Goal: Use online tool/utility: Utilize a website feature to perform a specific function

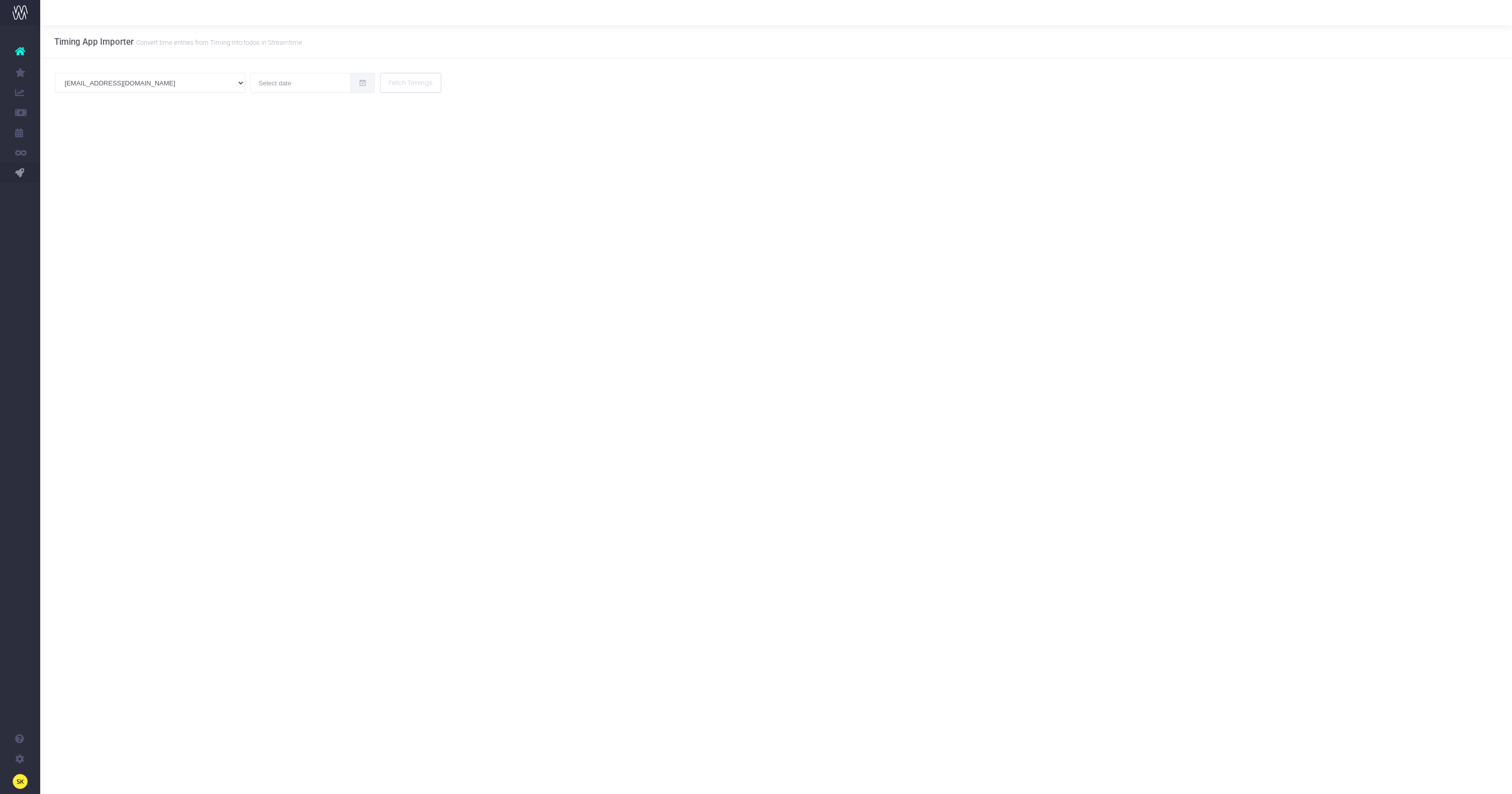
click at [65, 190] on span "PM Bot" at bounding box center [60, 193] width 9 height 18
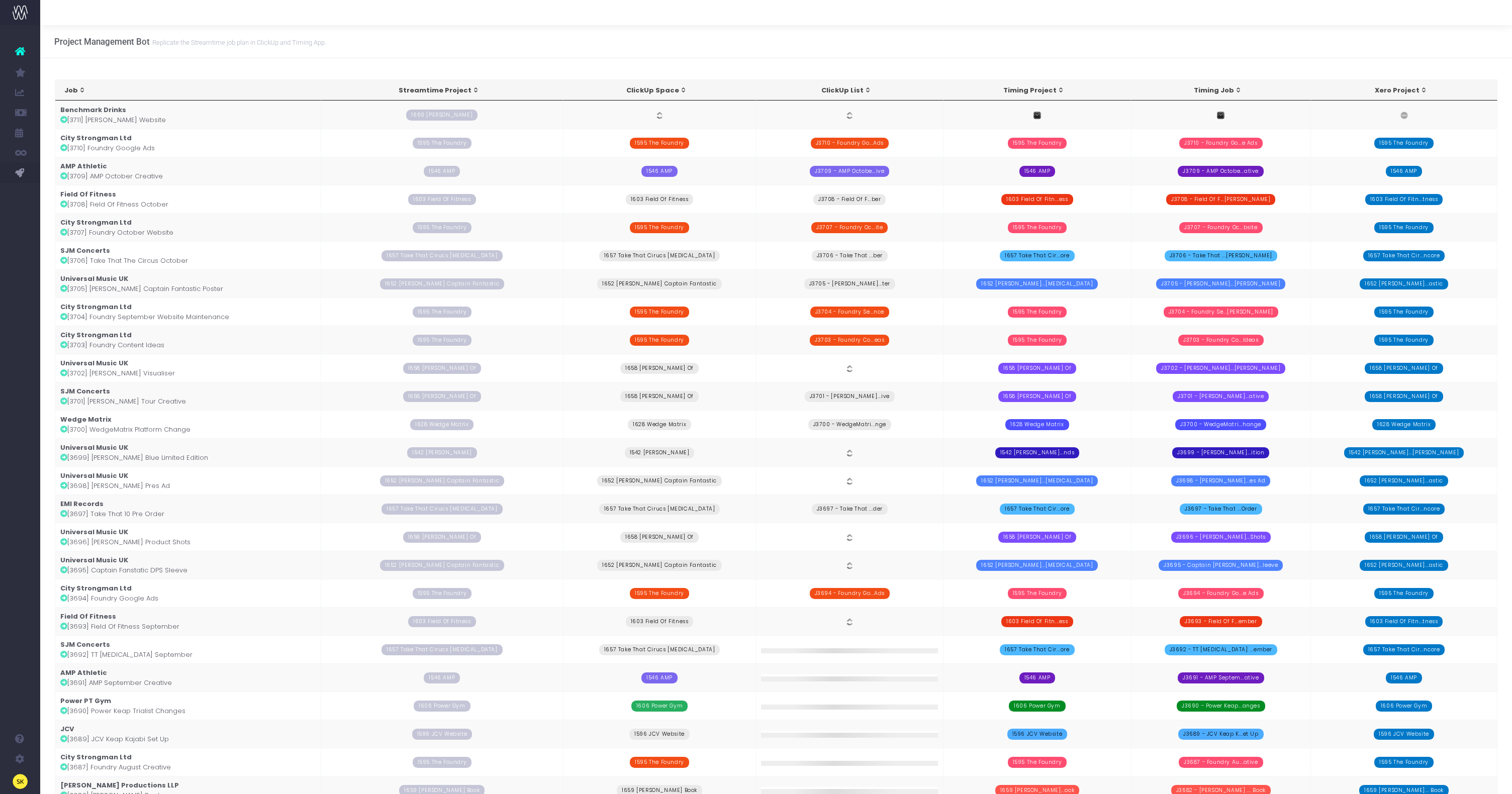
click at [134, 109] on td "Benchmark Drinks [3711] [PERSON_NAME] Website" at bounding box center [188, 115] width 267 height 28
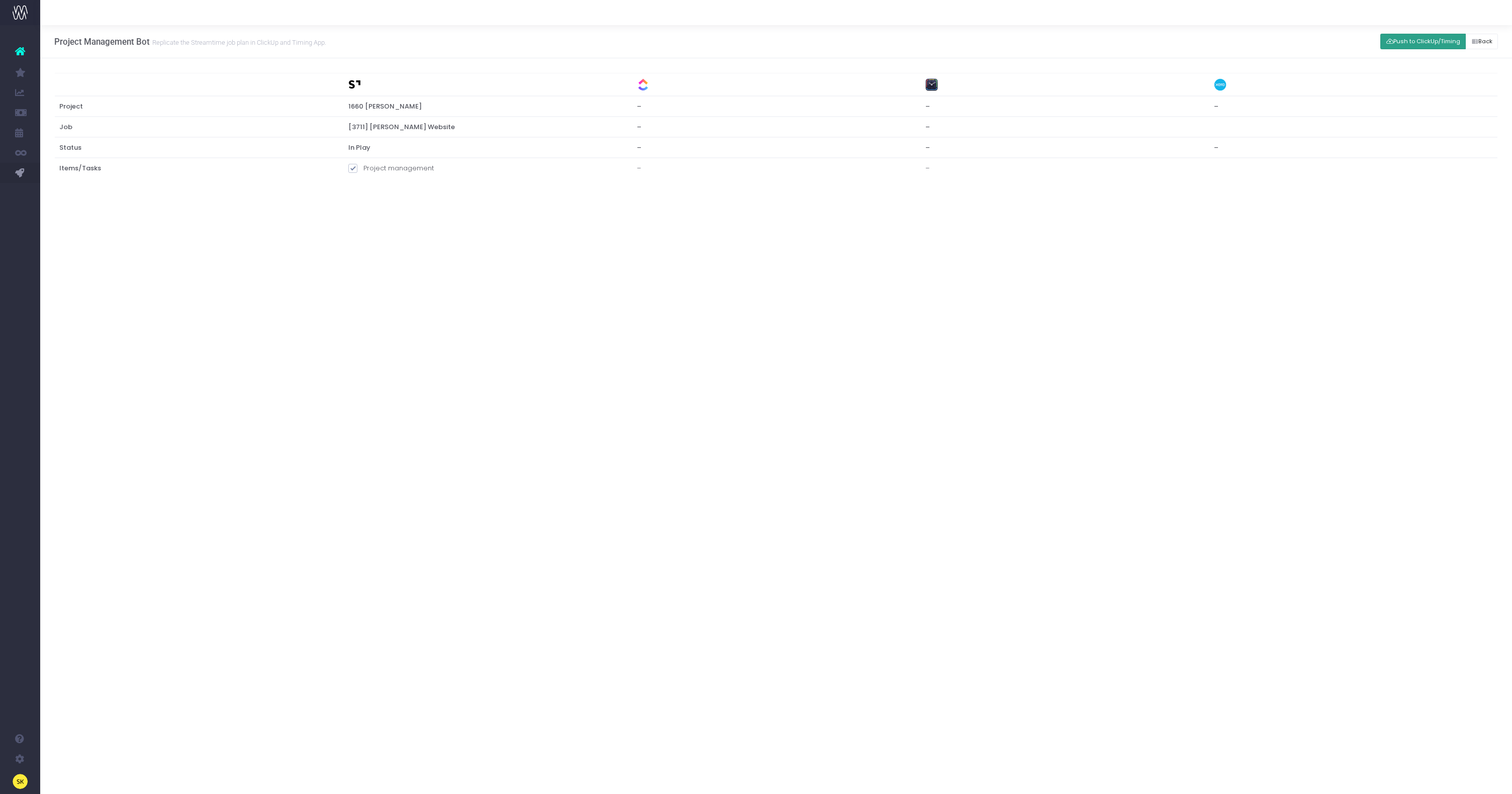
click at [1401, 40] on button "Push to ClickUp/Timing" at bounding box center [1423, 41] width 85 height 15
